Goal: Transaction & Acquisition: Obtain resource

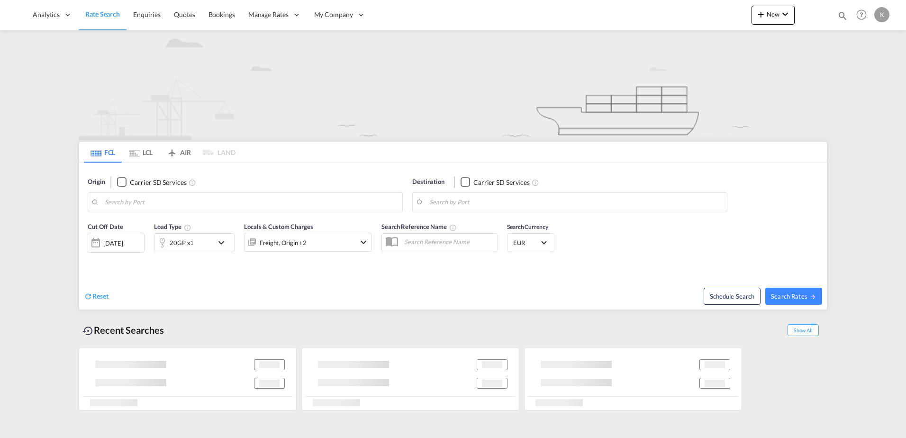
type input "[GEOGRAPHIC_DATA], [GEOGRAPHIC_DATA]"
type input "[GEOGRAPHIC_DATA], BEANR"
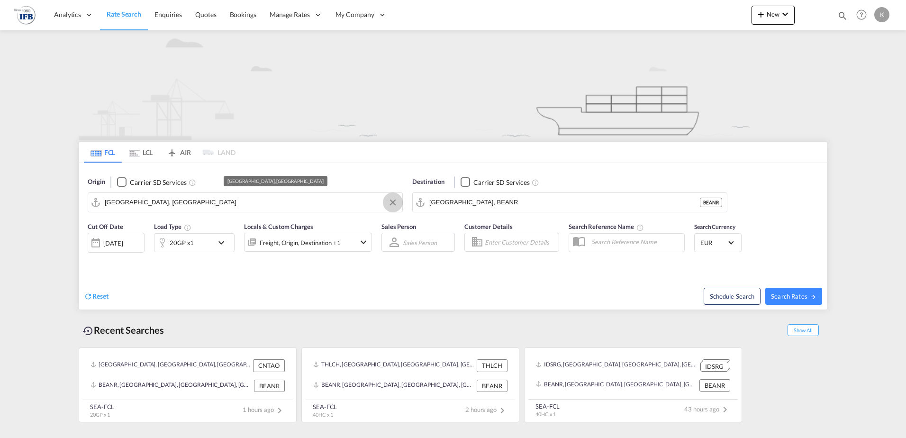
click at [391, 199] on md-icon "Clear Input" at bounding box center [393, 202] width 10 height 10
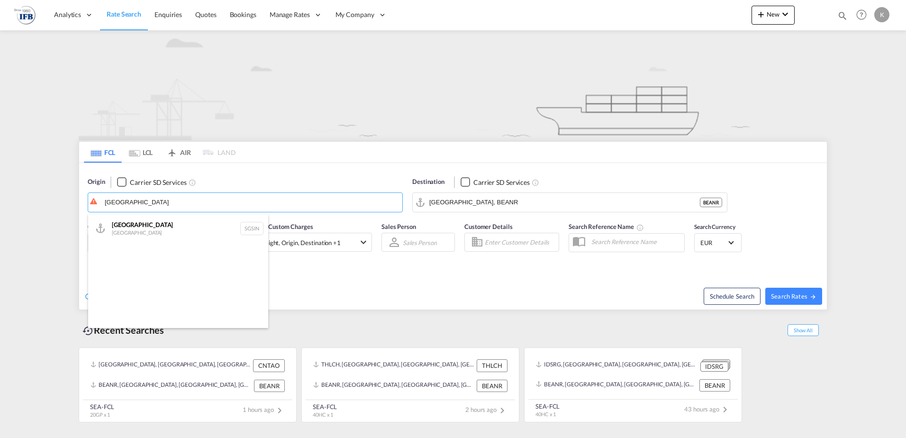
click at [131, 224] on div "Singapore Singapore SGSIN" at bounding box center [178, 228] width 180 height 28
type input "[GEOGRAPHIC_DATA], SGSIN"
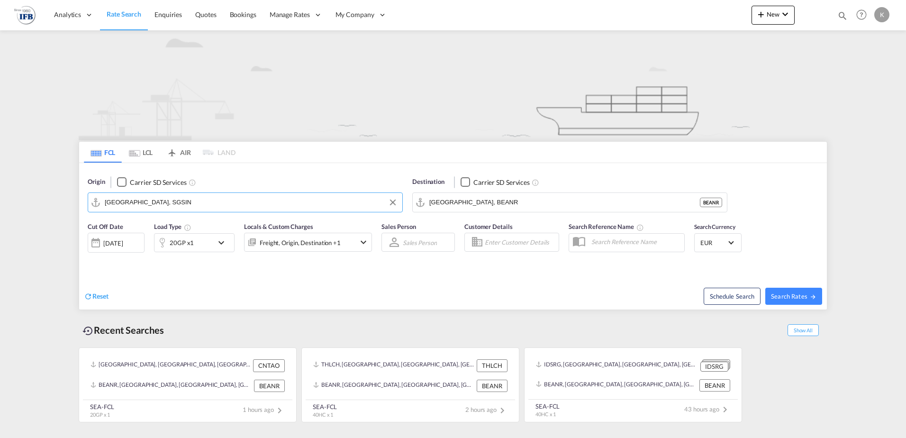
click at [167, 237] on div at bounding box center [161, 242] width 15 height 19
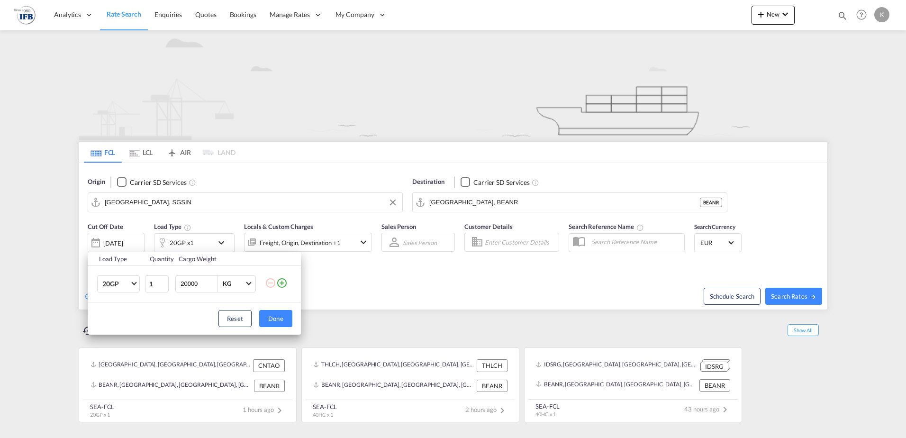
click at [284, 279] on md-icon "icon-plus-circle-outline" at bounding box center [281, 282] width 11 height 11
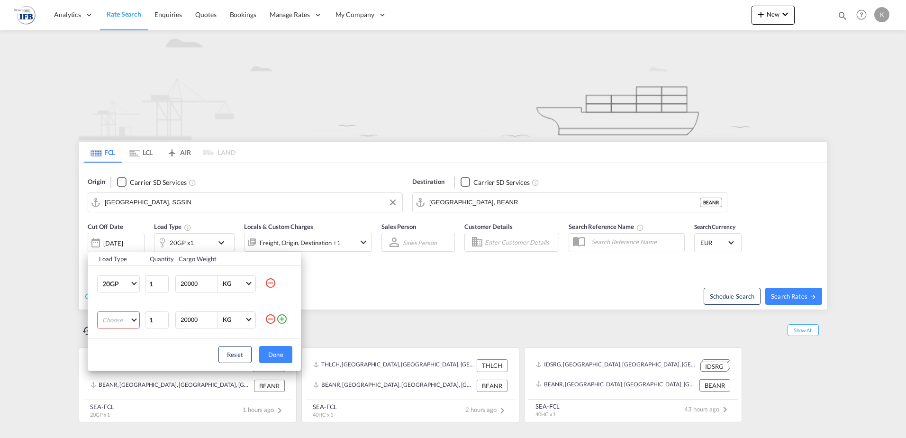
click at [110, 318] on md-select "Choose 20GP 40GP 40HC 45HC 20RE 40RE 40HR 20OT 40OT 20FR 40FR 40NR 20NR 45S 20T…" at bounding box center [118, 319] width 43 height 17
click at [118, 365] on md-option "40HC" at bounding box center [127, 365] width 64 height 23
click at [267, 348] on button "Done" at bounding box center [275, 354] width 33 height 17
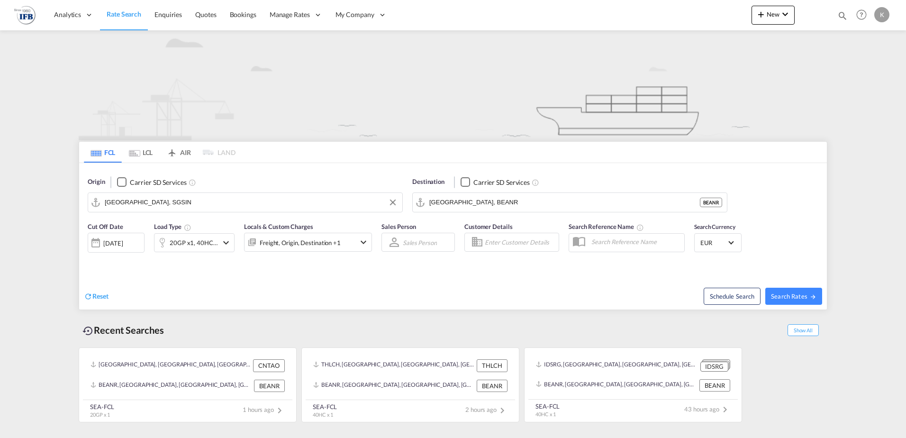
click at [123, 236] on div "[DATE]" at bounding box center [116, 243] width 57 height 20
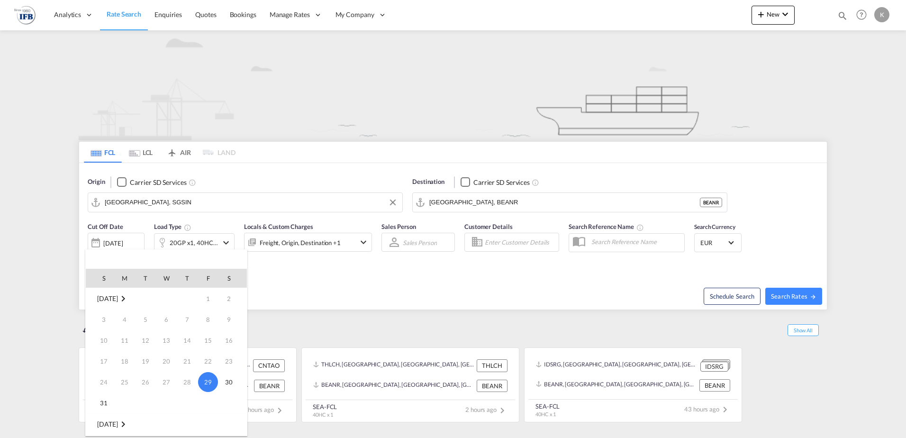
scroll to position [95, 0]
click at [166, 340] on td "3" at bounding box center [166, 350] width 21 height 21
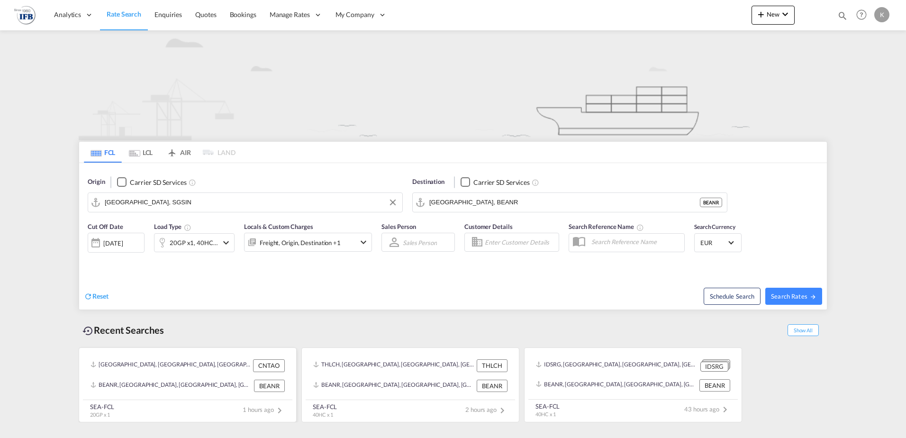
click at [181, 351] on recent-search-card "[GEOGRAPHIC_DATA], [GEOGRAPHIC_DATA], [GEOGRAPHIC_DATA], [GEOGRAPHIC_DATA] & [G…" at bounding box center [188, 384] width 218 height 75
click at [777, 287] on div "Schedule Search Search Rates" at bounding box center [640, 291] width 371 height 36
click at [780, 294] on span "Search Rates" at bounding box center [793, 296] width 45 height 8
type input "SGSIN to BEANR / [DATE]"
